Goal: Find specific page/section: Find specific page/section

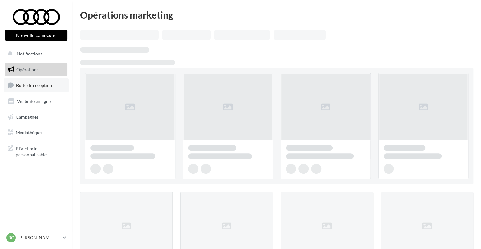
click at [30, 90] on link "Boîte de réception" at bounding box center [36, 85] width 65 height 14
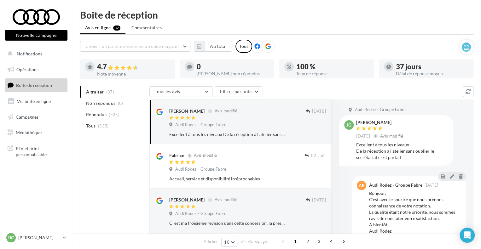
click at [120, 127] on li "Tous (535)" at bounding box center [113, 125] width 67 height 11
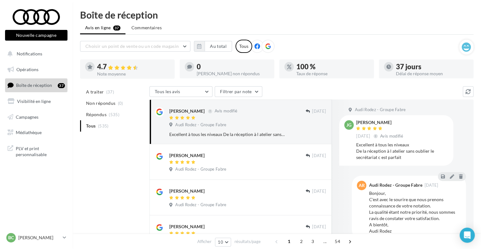
click at [102, 129] on ul "A traiter (37) Non répondus (0) Répondus (535) Tous (535)" at bounding box center [113, 108] width 67 height 45
click at [34, 54] on span "Notifications" at bounding box center [30, 53] width 26 height 5
